Goal: Ask a question

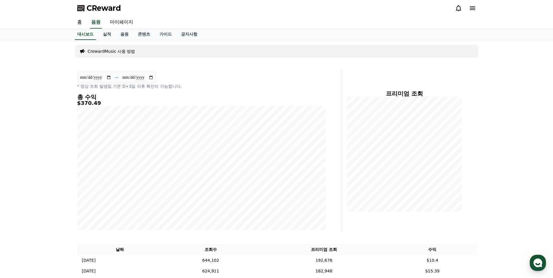
click at [525, 256] on div "**********" at bounding box center [276, 252] width 553 height 425
click at [531, 259] on button "CReward 상담 버튼" at bounding box center [538, 263] width 16 height 16
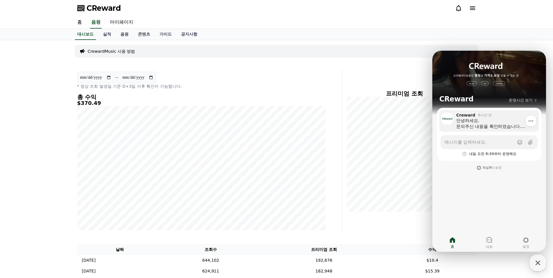
click at [474, 123] on div "안녕하세요. 문의주신 내용을 확인하였습니다. [DEMOGRAPHIC_DATA]은 현재 Takedown된 음원은 아닌 것으로 확인됩니다. 확인을…" at bounding box center [496, 124] width 79 height 12
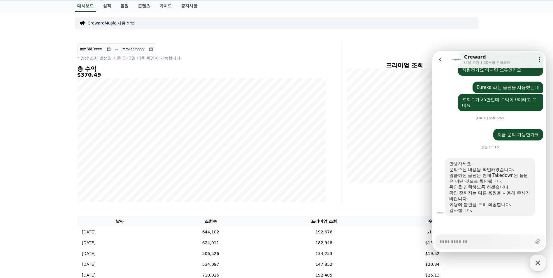
scroll to position [29, 0]
type textarea "*"
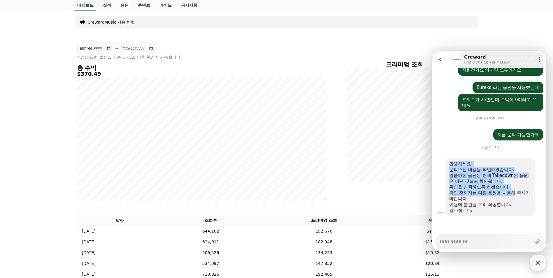
drag, startPoint x: 449, startPoint y: 163, endPoint x: 516, endPoint y: 193, distance: 73.9
click at [516, 193] on div "안녕하세요. 문의주신 내용을 확인하였습니다. [DEMOGRAPHIC_DATA]은 현재 Takedown된 음원은 아닌 것으로 확인됩니다. 확인을…" at bounding box center [491, 187] width 90 height 58
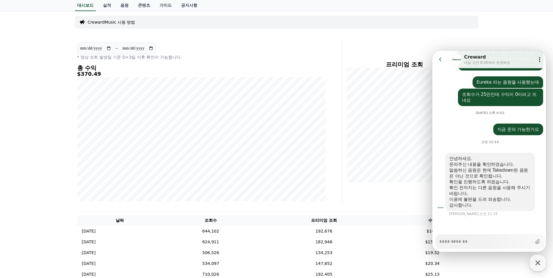
drag, startPoint x: 516, startPoint y: 193, endPoint x: 503, endPoint y: 202, distance: 15.7
click at [503, 202] on div "이용에 불편을 드려 죄송합니다." at bounding box center [491, 200] width 82 height 6
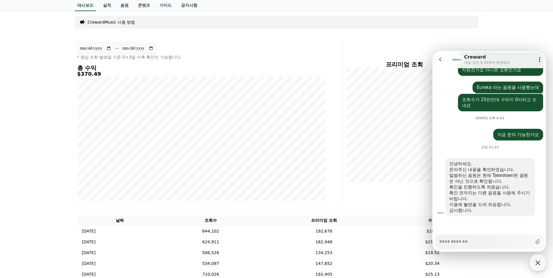
click at [492, 198] on div "확인 전까지는 다른 음원을 사용해 주시기 바랍니다." at bounding box center [491, 196] width 82 height 12
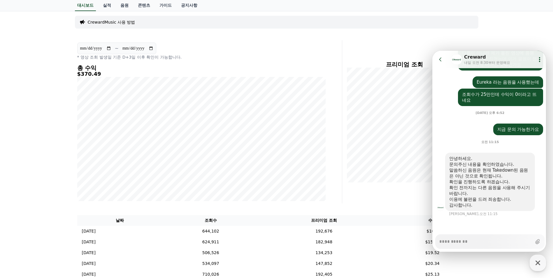
click at [489, 194] on div "확인 전까지는 다른 음원을 사용해 주시기 바랍니다." at bounding box center [491, 191] width 82 height 12
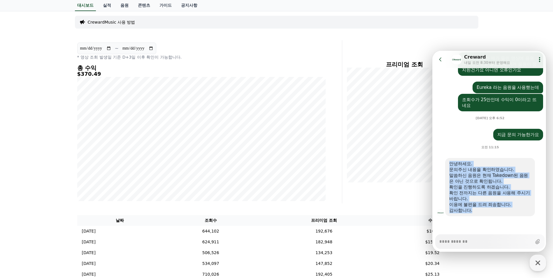
drag, startPoint x: 485, startPoint y: 211, endPoint x: 446, endPoint y: 163, distance: 61.2
click at [446, 163] on div "안녕하세요. 문의주신 내용을 확인하였습니다. [DEMOGRAPHIC_DATA]은 현재 Takedown된 음원은 아닌 것으로 확인됩니다. 확인을…" at bounding box center [491, 187] width 90 height 58
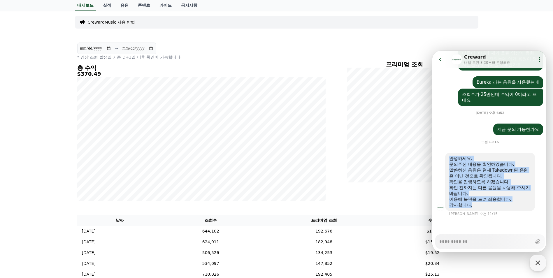
scroll to position [454, 0]
click at [479, 184] on div "확인을 진행하도록 하겠습니다." at bounding box center [491, 182] width 82 height 6
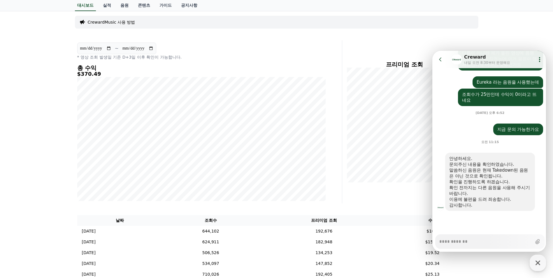
scroll to position [449, 0]
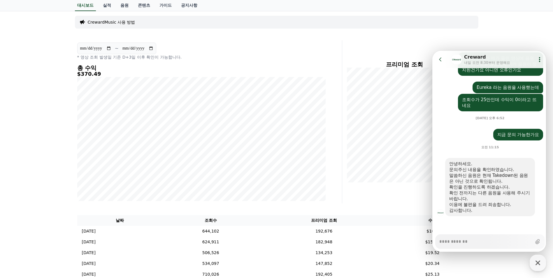
click at [487, 177] on div "말씀하신 음원은 현재 Takedown된 음원은 아닌 것으로 확인됩니다." at bounding box center [491, 179] width 82 height 12
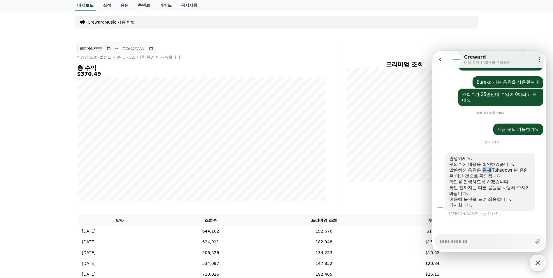
click at [487, 177] on div "말씀하신 음원은 현재 Takedown된 음원은 아닌 것으로 확인됩니다." at bounding box center [491, 173] width 82 height 12
drag, startPoint x: 487, startPoint y: 177, endPoint x: 483, endPoint y: 182, distance: 6.3
click at [483, 182] on div "확인을 진행하도록 하겠습니다." at bounding box center [491, 182] width 82 height 6
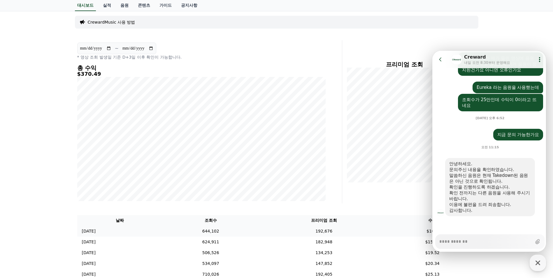
click at [331, 234] on td "192,676" at bounding box center [324, 231] width 130 height 11
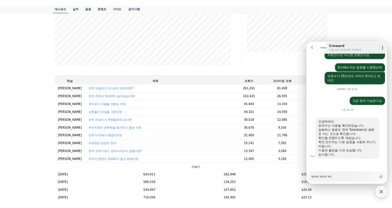
scroll to position [0, 0]
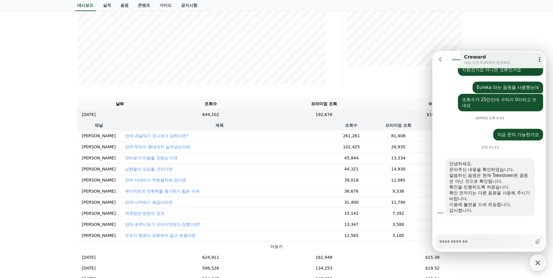
drag, startPoint x: 444, startPoint y: 60, endPoint x: 907, endPoint y: 94, distance: 464.2
click at [444, 60] on button "Go to previous page" at bounding box center [443, 60] width 15 height 12
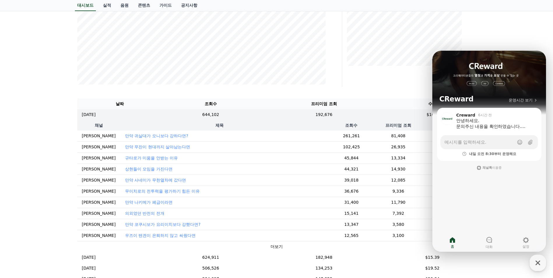
click at [475, 43] on div "프리미엄 조회" at bounding box center [412, 5] width 134 height 163
click at [538, 267] on icon "button" at bounding box center [538, 263] width 11 height 11
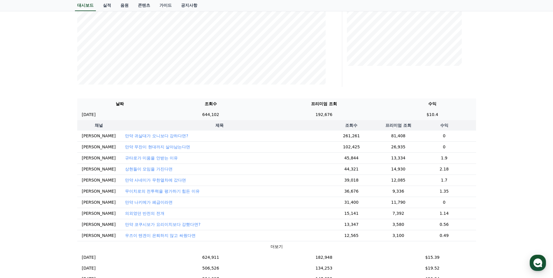
click at [389, 115] on td "192,676" at bounding box center [324, 114] width 130 height 11
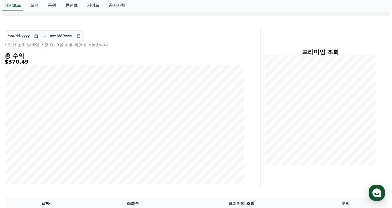
scroll to position [29, 0]
